Goal: Obtain resource: Obtain resource

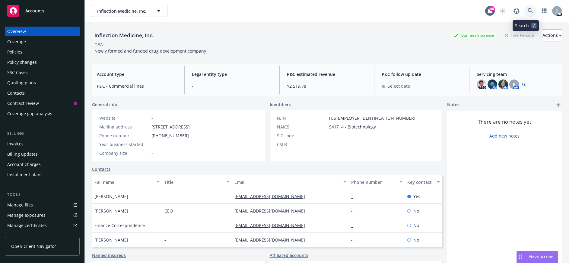
click at [528, 8] on icon at bounding box center [530, 10] width 5 height 5
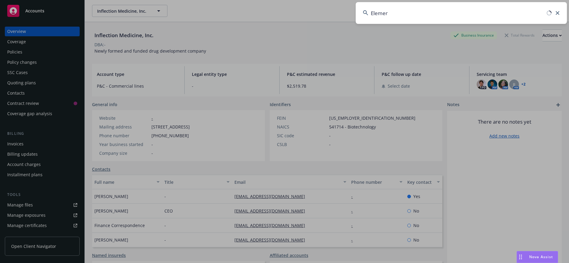
type input "Elemera"
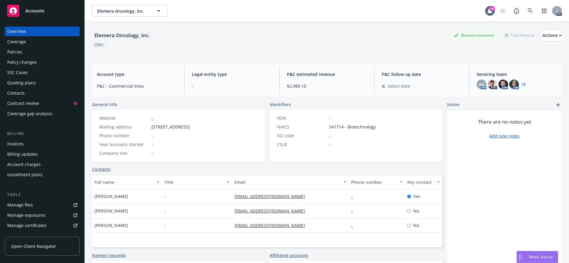
click at [46, 50] on div "Policies" at bounding box center [42, 52] width 70 height 10
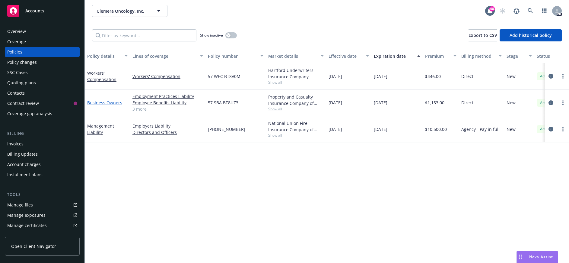
click at [117, 103] on link "Business Owners" at bounding box center [104, 103] width 35 height 6
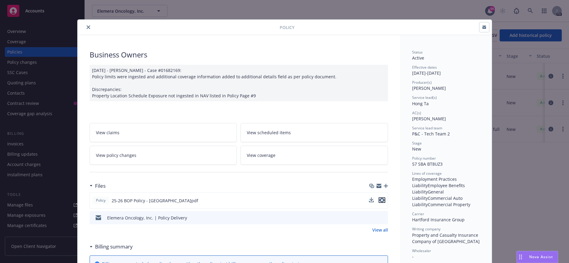
click at [380, 200] on icon "preview file" at bounding box center [381, 200] width 5 height 4
click at [530, 10] on div "Policy Business Owners [DATE] - [PERSON_NAME] - Case #01682169: Policy limits w…" at bounding box center [284, 131] width 569 height 263
drag, startPoint x: 530, startPoint y: 10, endPoint x: 523, endPoint y: 15, distance: 9.1
click at [528, 12] on div "Policy Business Owners [DATE] - [PERSON_NAME] - Case #01682169: Policy limits w…" at bounding box center [284, 131] width 569 height 263
click at [87, 26] on icon "close" at bounding box center [89, 27] width 4 height 4
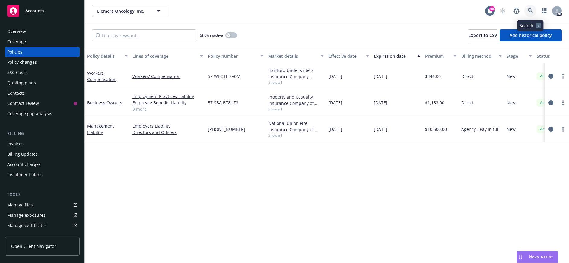
click at [530, 11] on icon at bounding box center [530, 10] width 5 height 5
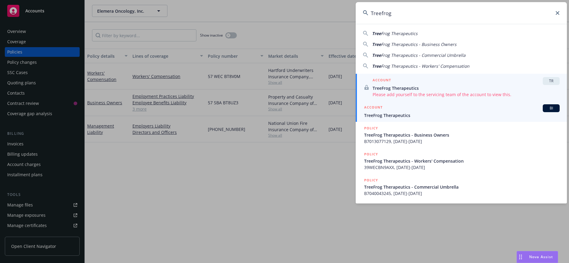
type input "Treefrog"
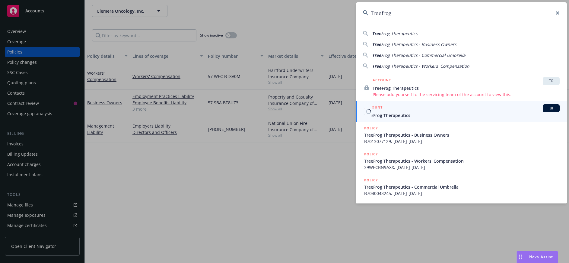
click at [394, 113] on span "TreeFrog Therapeutics" at bounding box center [462, 115] width 196 height 6
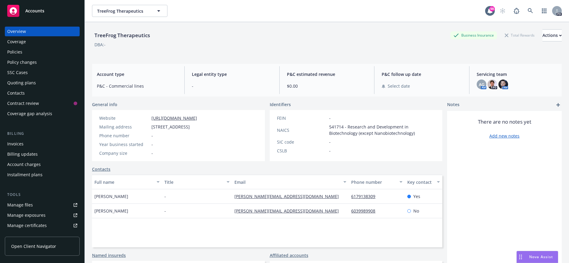
click at [44, 52] on div "Policies" at bounding box center [42, 52] width 70 height 10
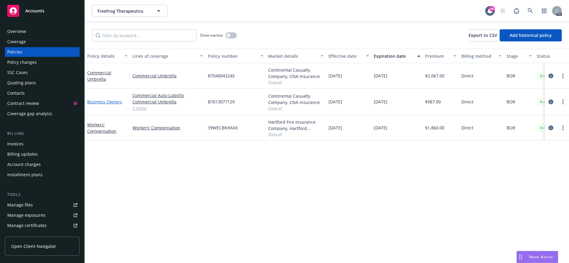
click at [105, 102] on link "Business Owners" at bounding box center [104, 102] width 35 height 6
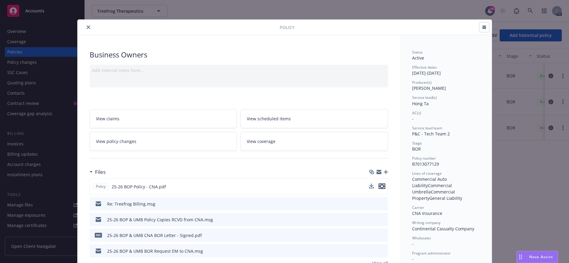
click at [381, 186] on icon "preview file" at bounding box center [381, 186] width 5 height 4
click at [87, 28] on icon "close" at bounding box center [89, 27] width 4 height 4
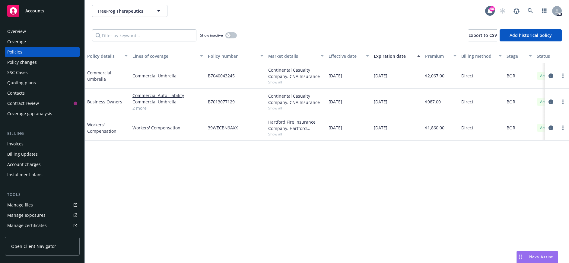
click at [25, 33] on div "Overview" at bounding box center [16, 32] width 19 height 10
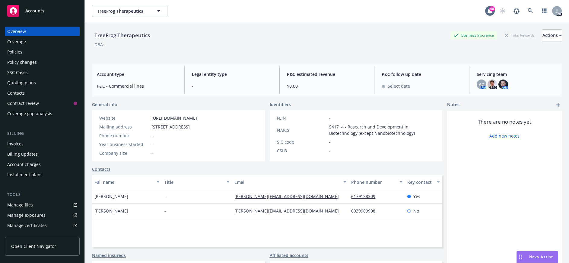
click at [14, 51] on div "Policies" at bounding box center [14, 52] width 15 height 10
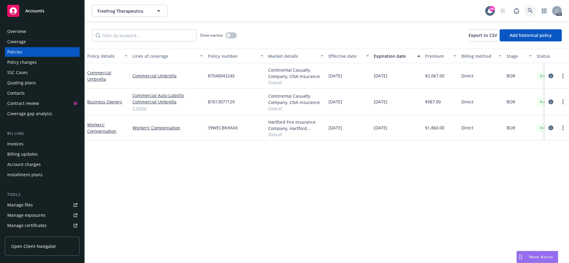
click at [530, 10] on icon at bounding box center [530, 10] width 5 height 5
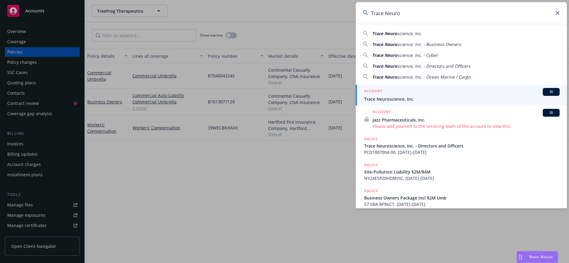
type input "Trace Neuro"
click at [415, 96] on span "Trace Neuroscience, Inc." at bounding box center [462, 99] width 196 height 6
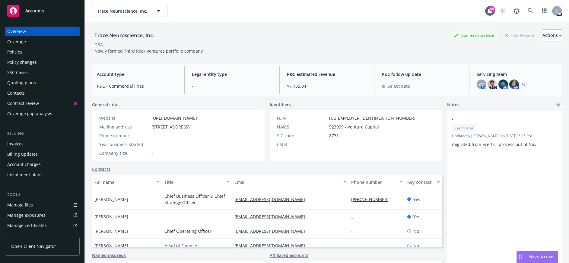
click at [11, 51] on div "Policies" at bounding box center [14, 52] width 15 height 10
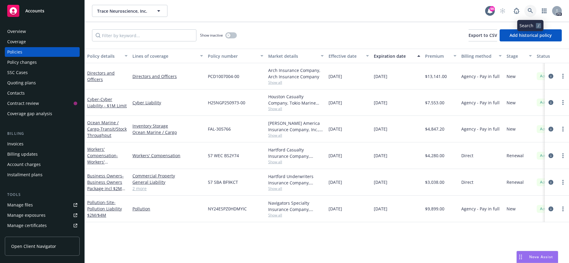
click at [530, 10] on icon at bounding box center [530, 10] width 5 height 5
